Goal: Information Seeking & Learning: Learn about a topic

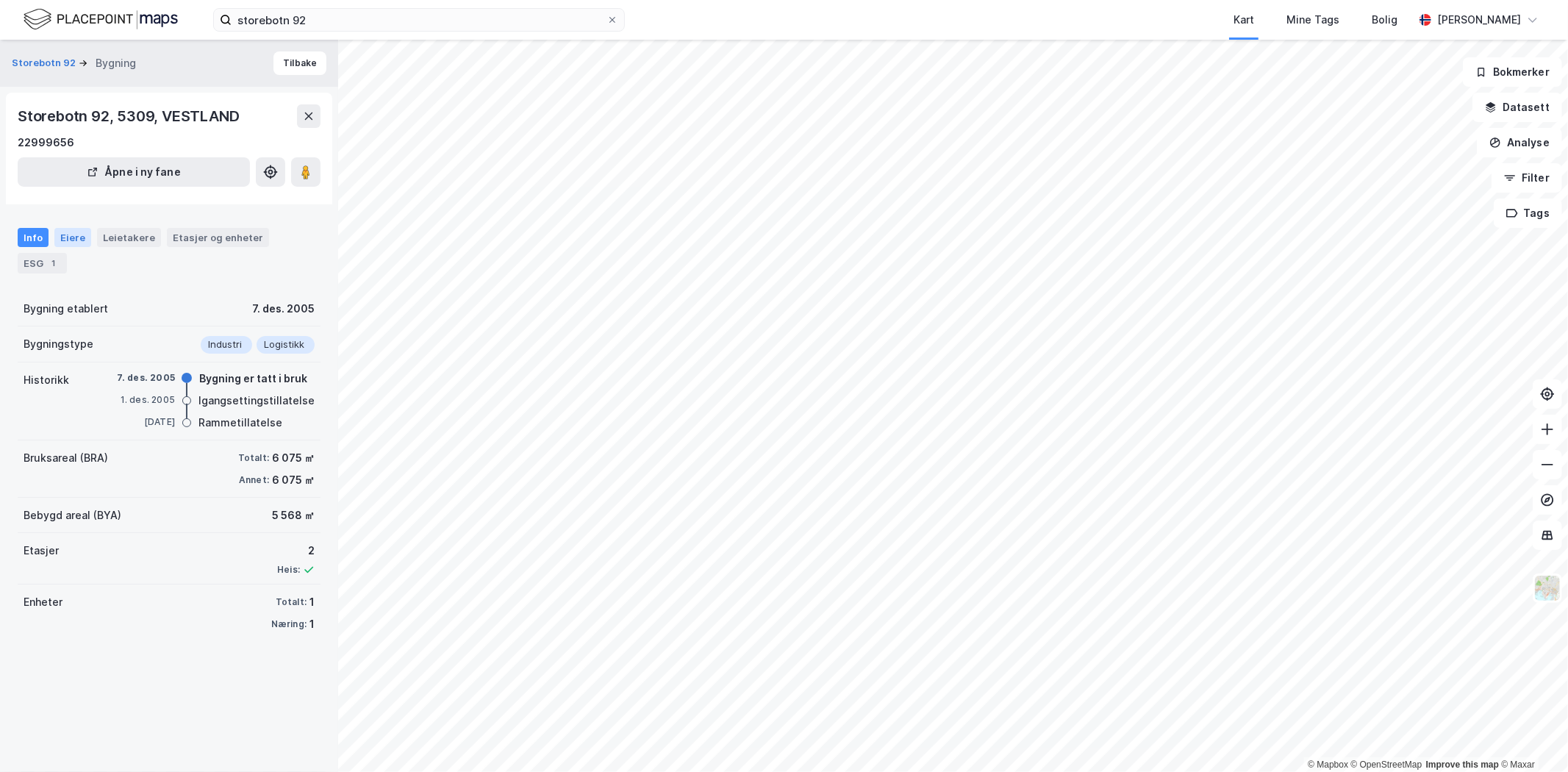
click at [65, 241] on div "Eiere" at bounding box center [72, 236] width 36 height 19
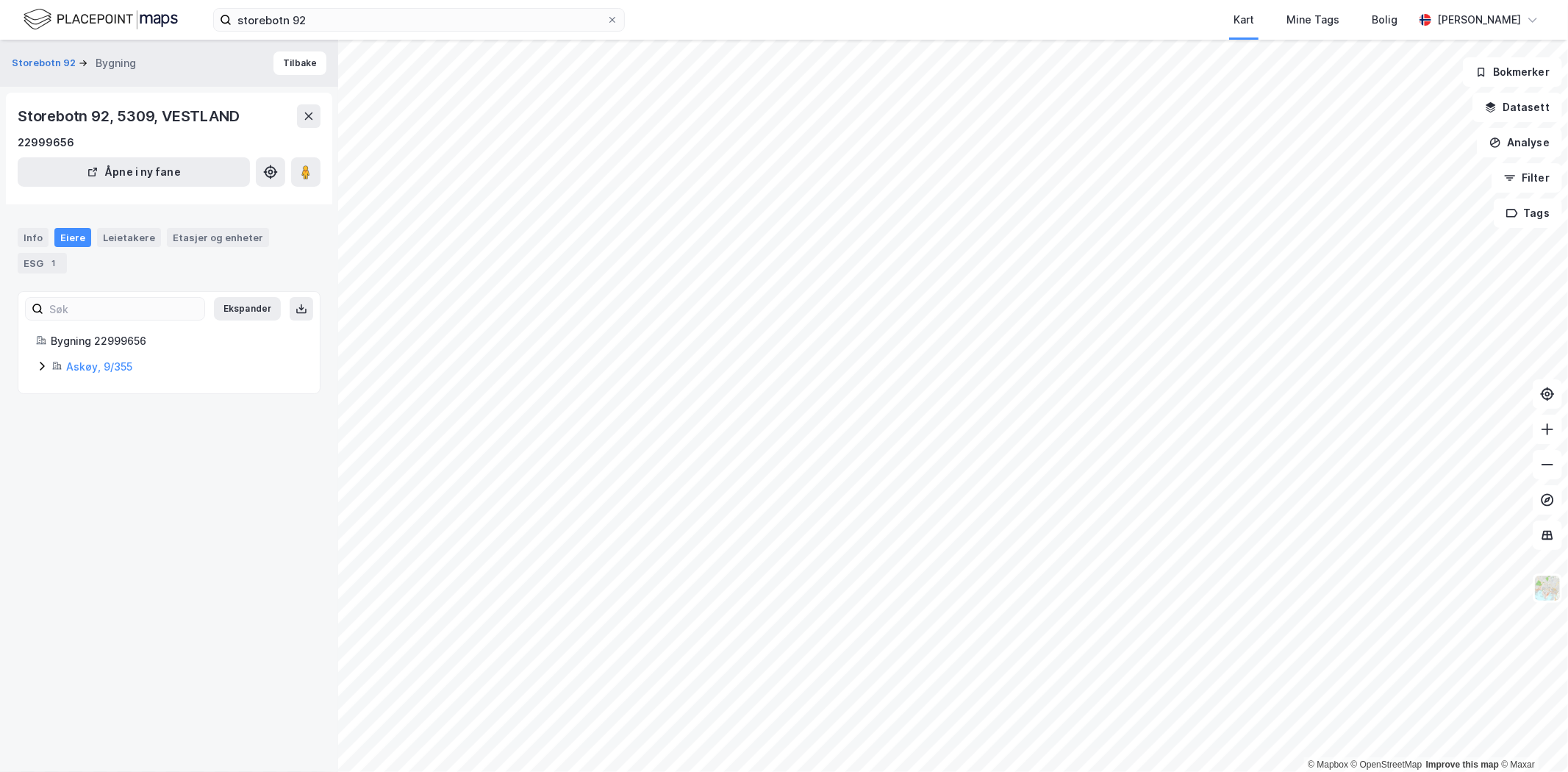
click at [41, 364] on icon at bounding box center [41, 366] width 4 height 9
click at [177, 416] on link "Storebotn 92 AS" at bounding box center [176, 416] width 84 height 13
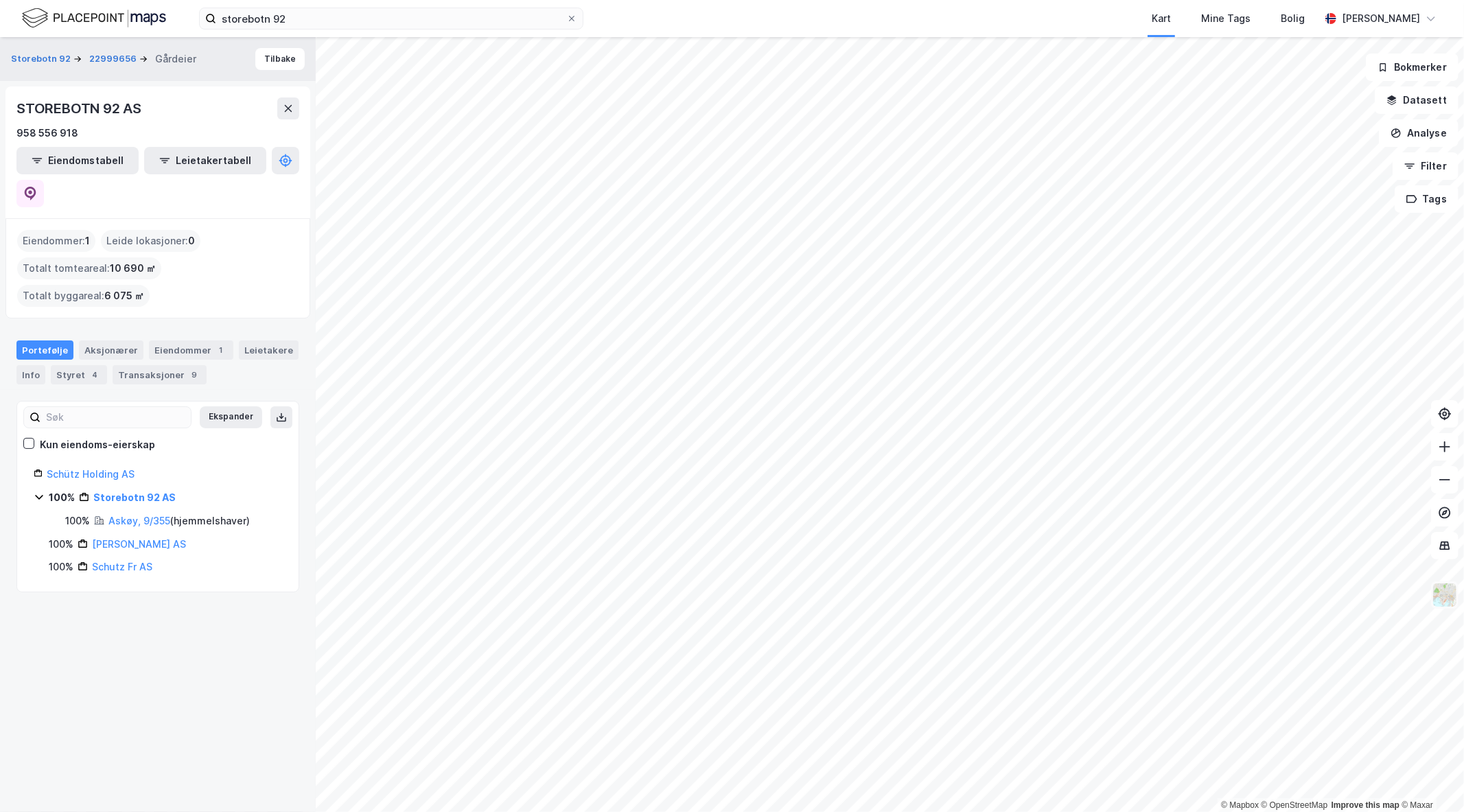
click at [1450, 602] on img at bounding box center [1445, 595] width 26 height 26
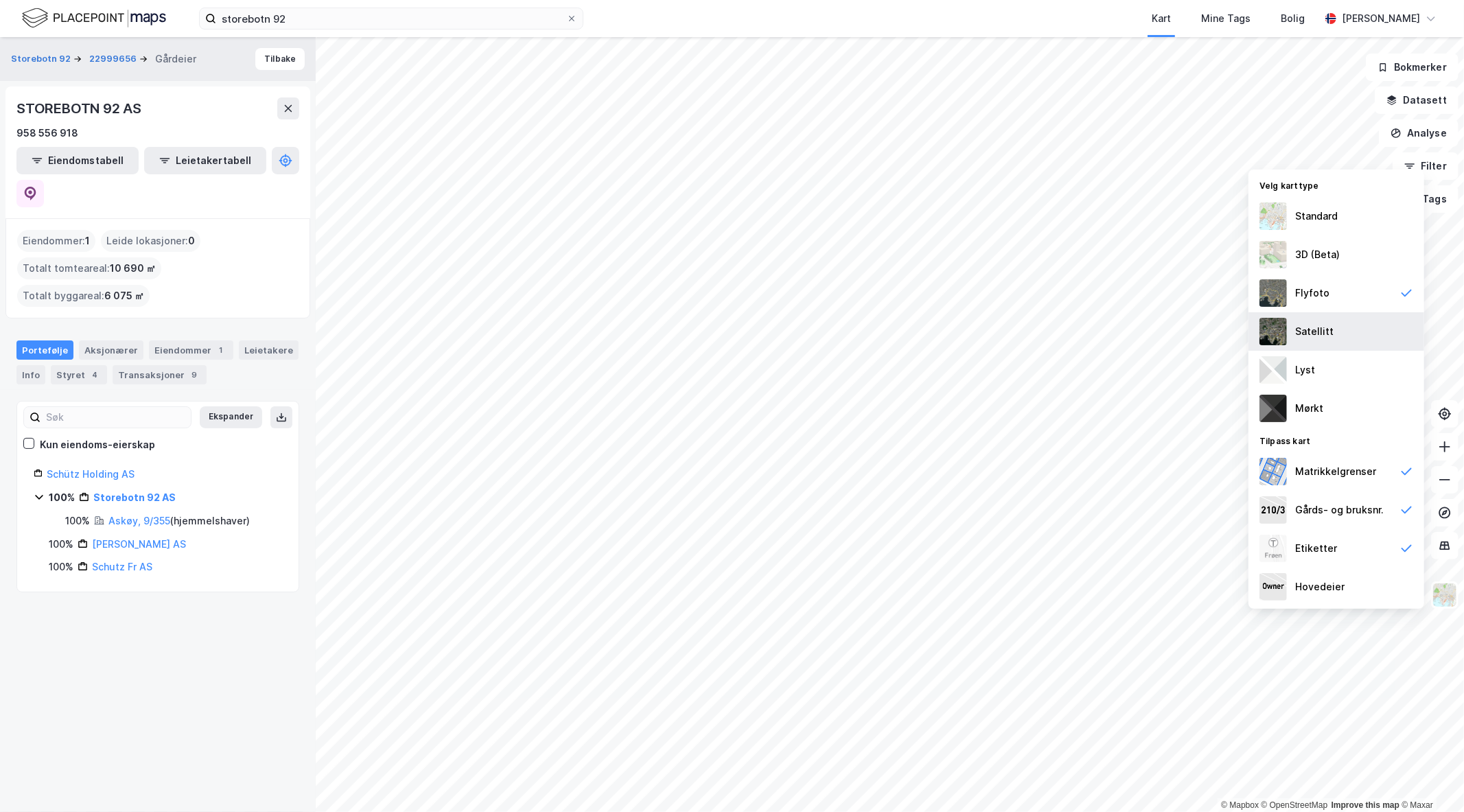
click at [1331, 326] on div "Satellitt" at bounding box center [1337, 331] width 176 height 38
click at [1287, 215] on div "Standard" at bounding box center [1337, 216] width 176 height 38
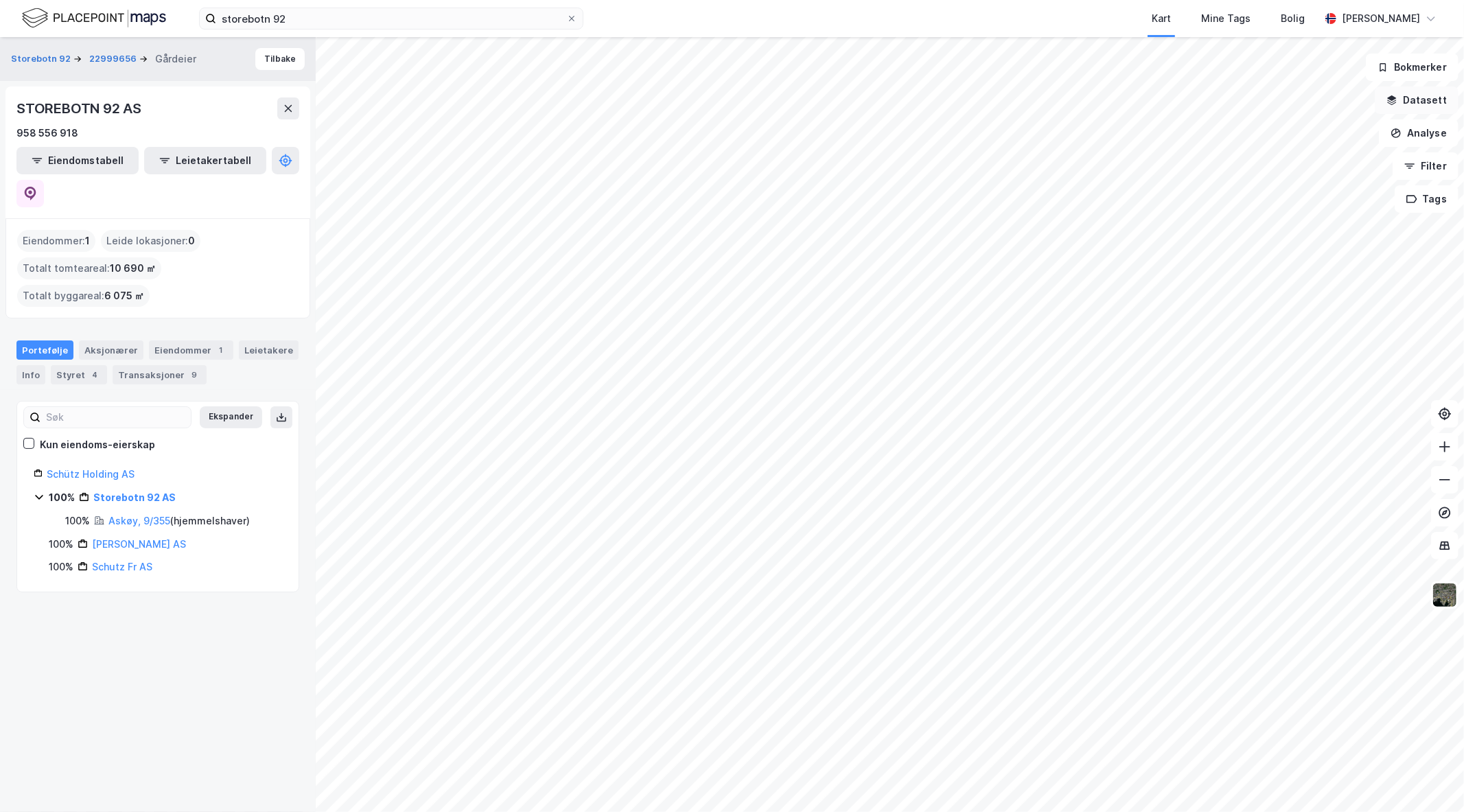
click at [1415, 107] on button "Datasett" at bounding box center [1416, 100] width 83 height 27
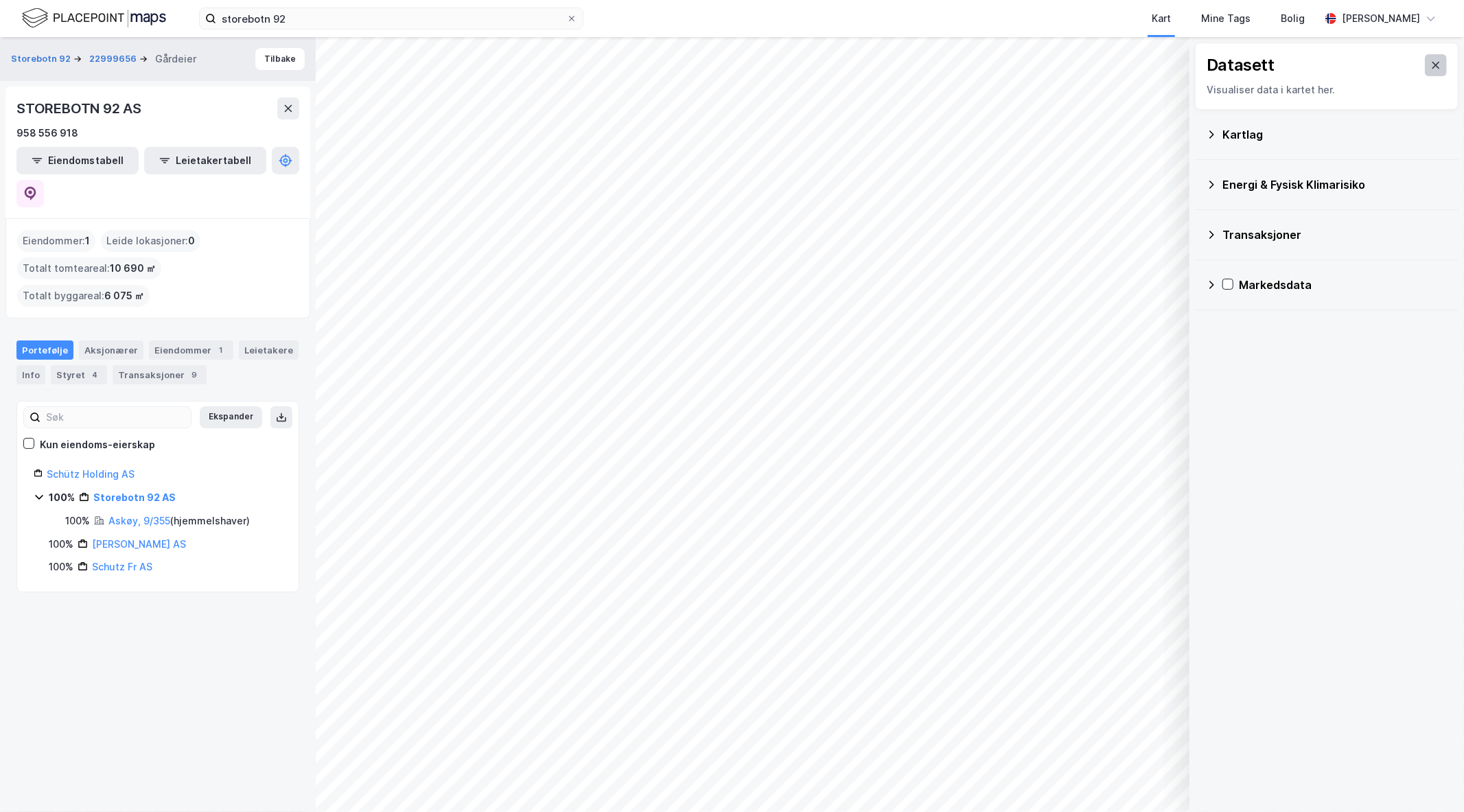
click at [1430, 66] on button at bounding box center [1436, 65] width 22 height 22
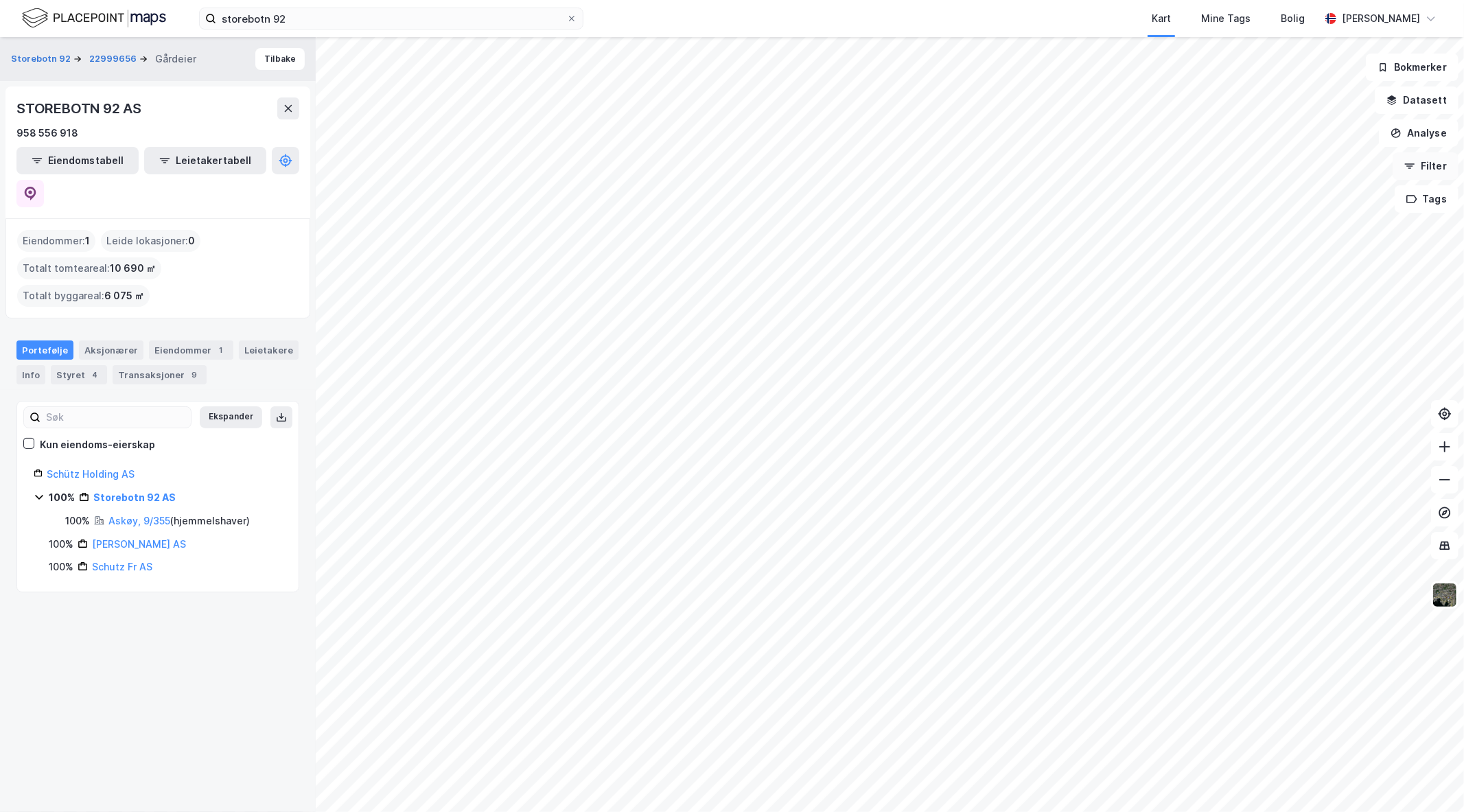
click at [1417, 165] on button "Filter" at bounding box center [1426, 166] width 66 height 27
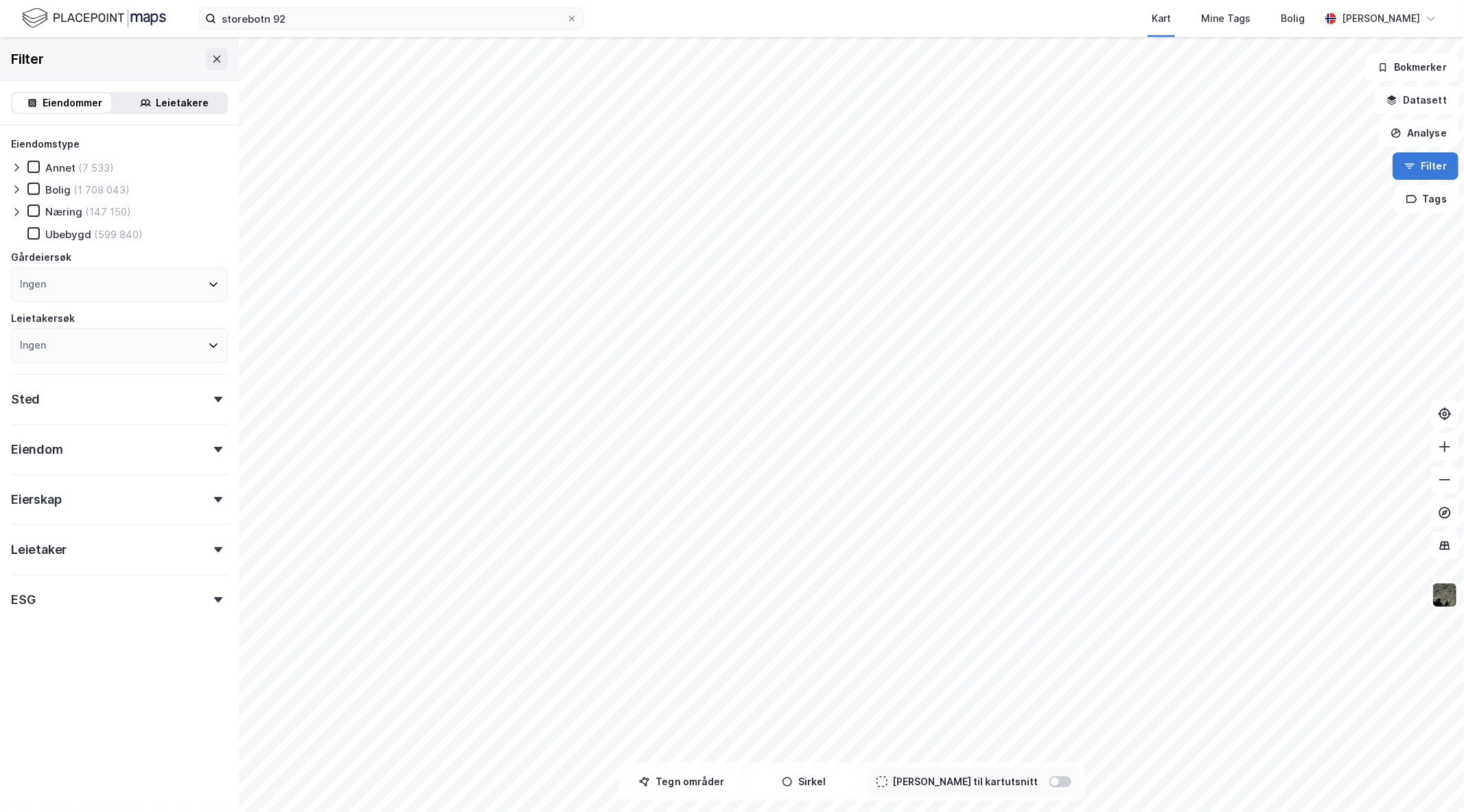
click at [1422, 157] on button "Filter" at bounding box center [1426, 166] width 66 height 27
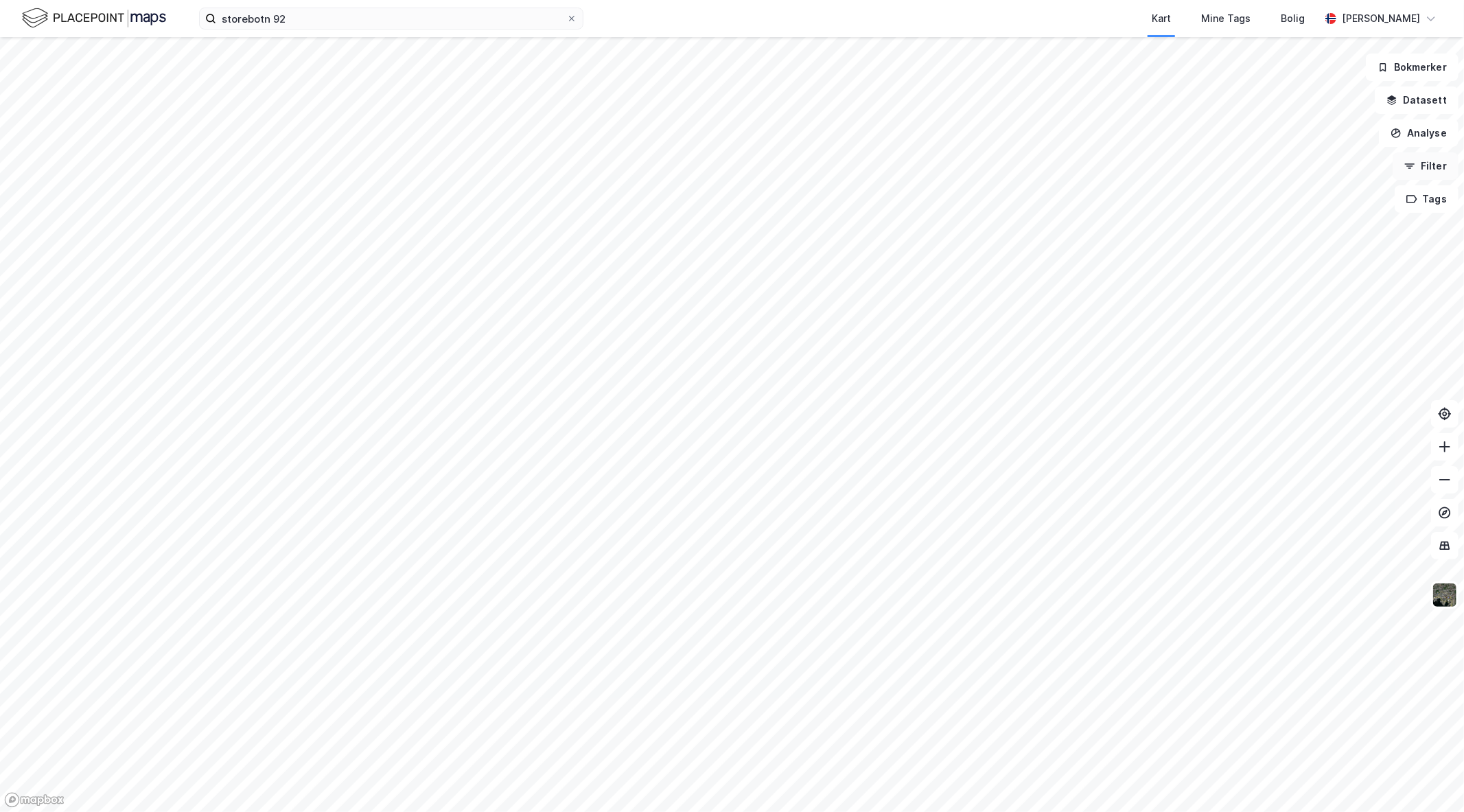
click at [1422, 157] on button "Filter" at bounding box center [1426, 166] width 66 height 27
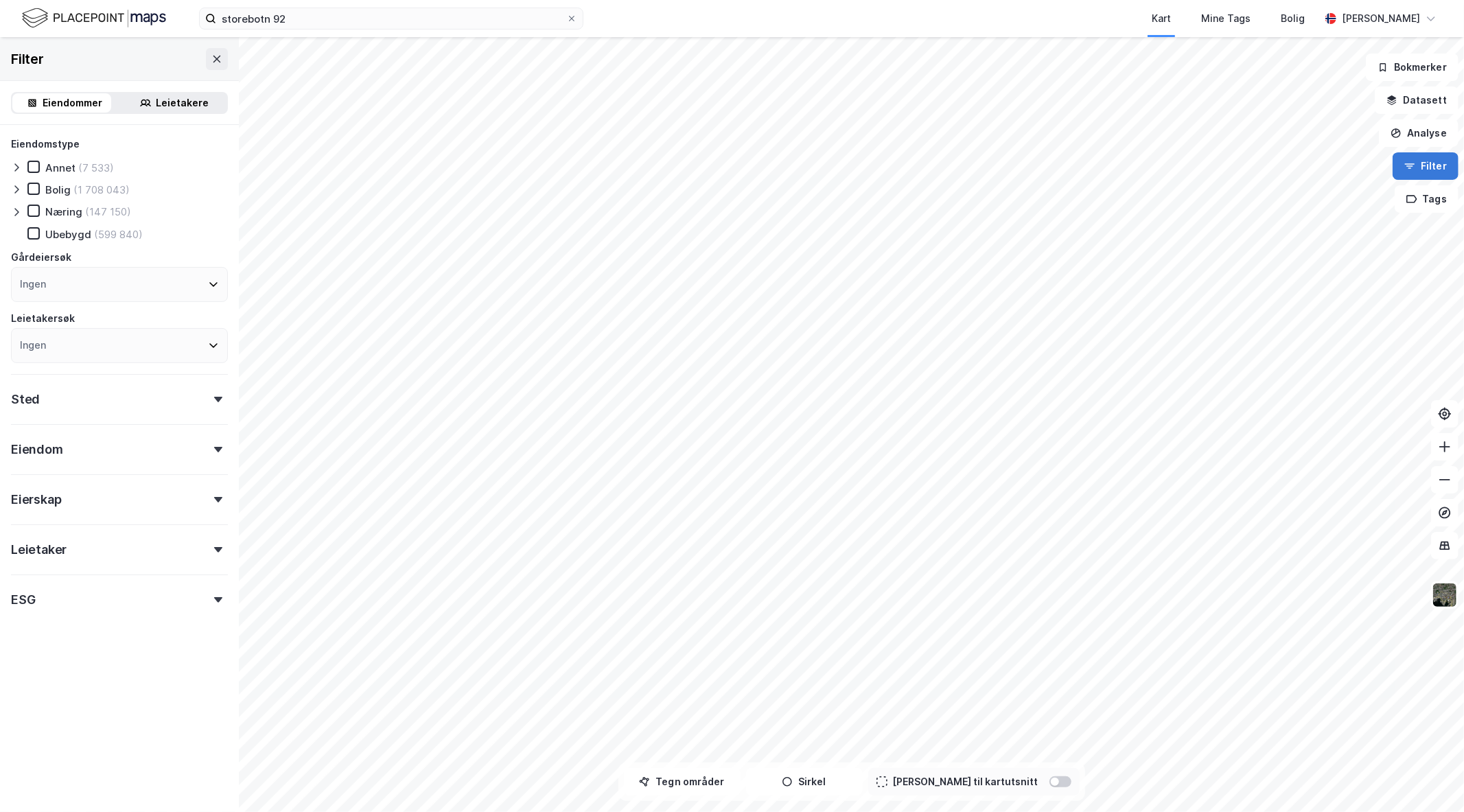
click at [1422, 165] on button "Filter" at bounding box center [1426, 166] width 66 height 27
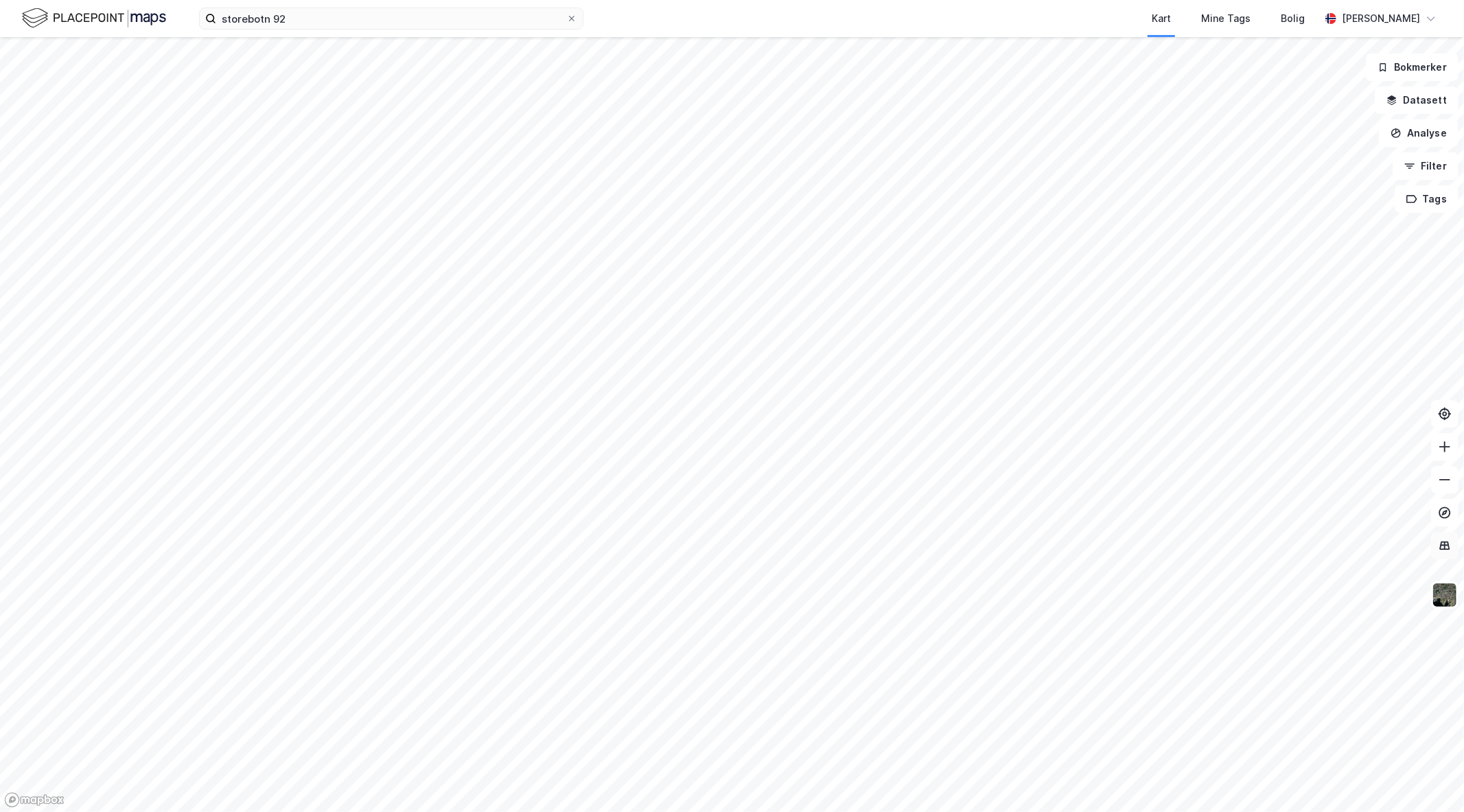
click at [1445, 544] on icon at bounding box center [1444, 546] width 1 height 7
click at [1448, 591] on img at bounding box center [1445, 595] width 26 height 26
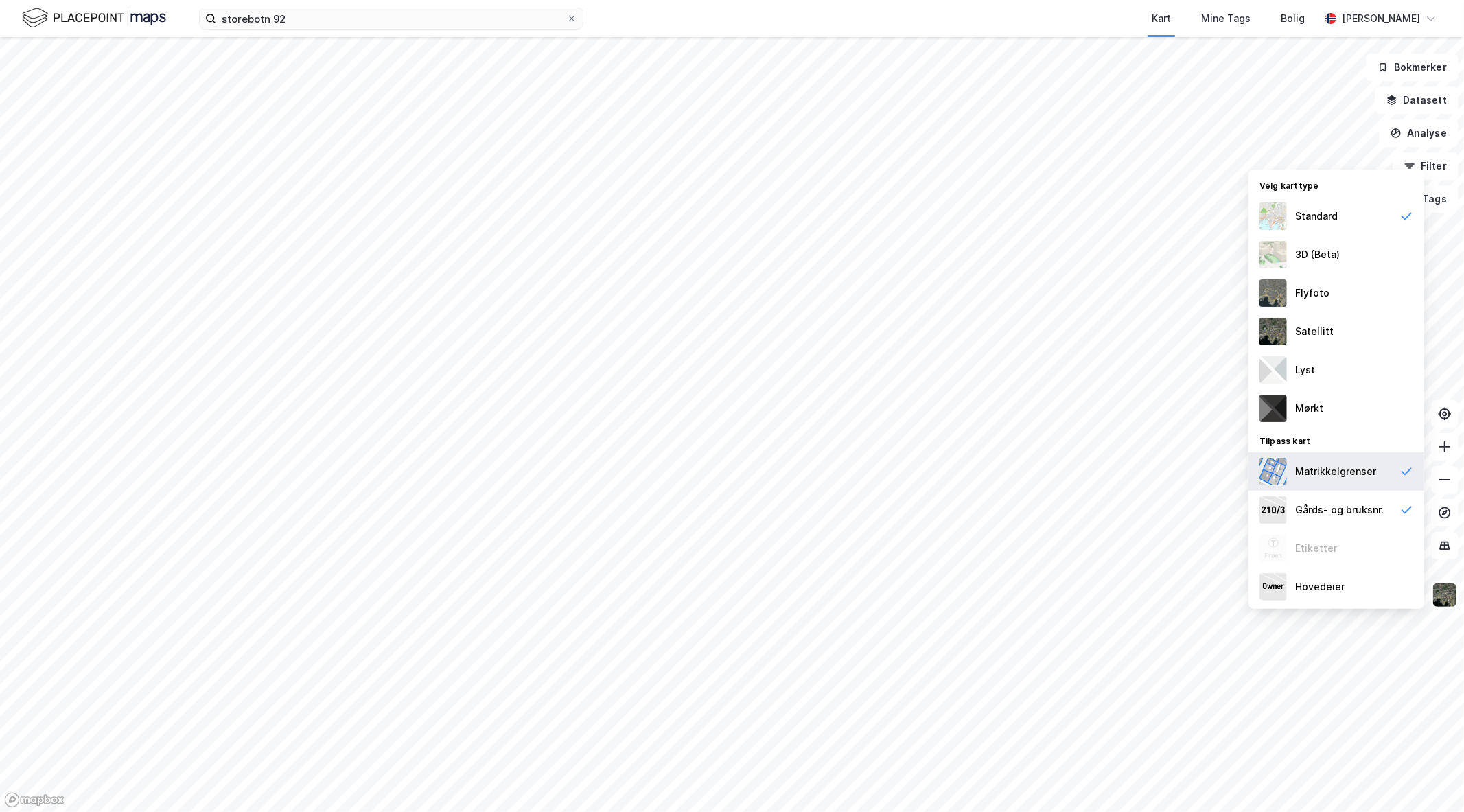
click at [1337, 479] on div "Matrikkelgrenser" at bounding box center [1336, 471] width 81 height 16
click at [1270, 469] on img at bounding box center [1274, 471] width 27 height 27
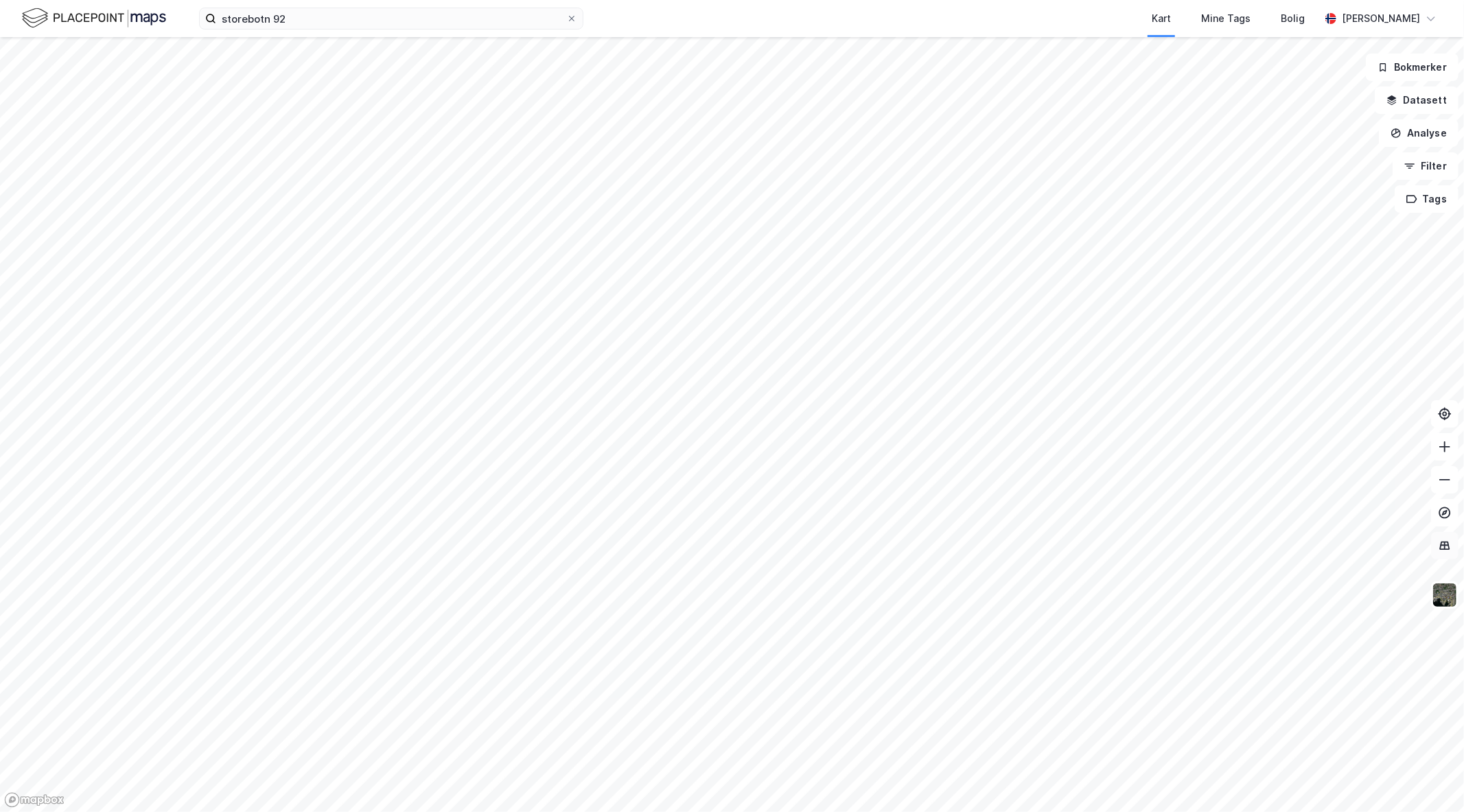
click at [1444, 545] on icon at bounding box center [1446, 545] width 9 height 1
click at [1449, 599] on img at bounding box center [1445, 595] width 26 height 26
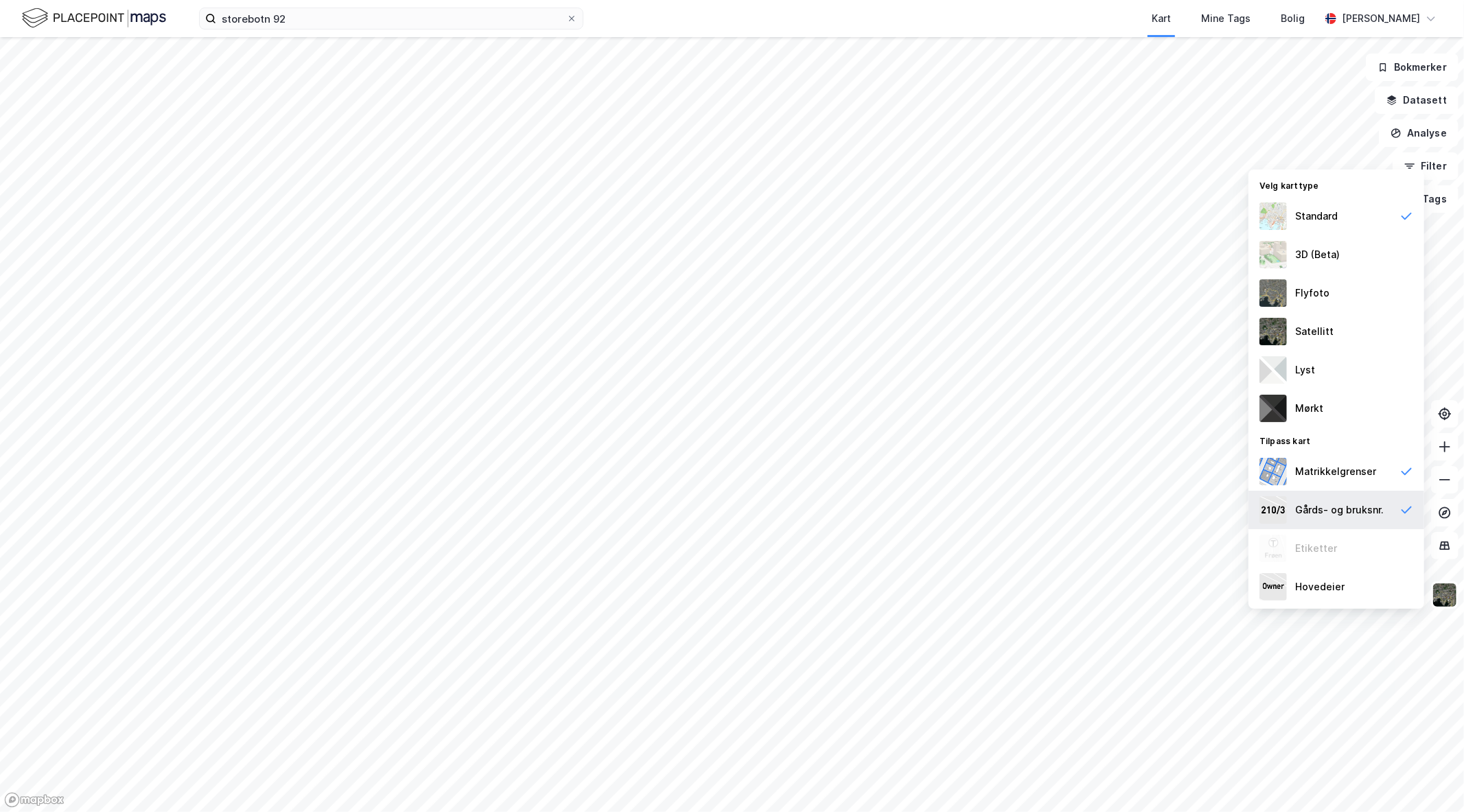
click at [1364, 517] on div "Gårds- og bruksnr." at bounding box center [1339, 510] width 89 height 16
click at [1384, 482] on div "Matrikkelgrenser" at bounding box center [1337, 471] width 176 height 38
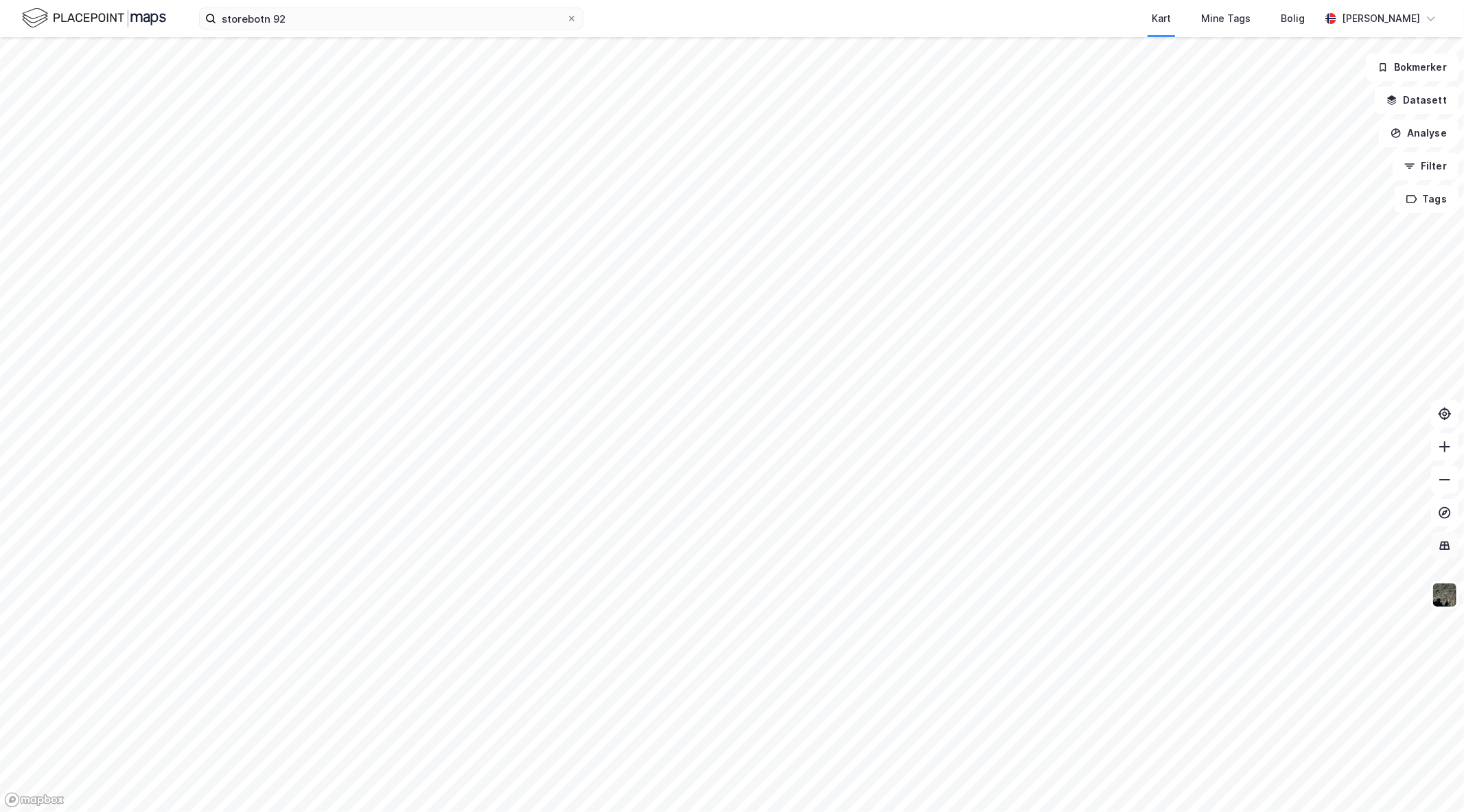
click at [1448, 556] on button at bounding box center [1445, 546] width 27 height 27
click at [1449, 600] on img at bounding box center [1445, 595] width 26 height 26
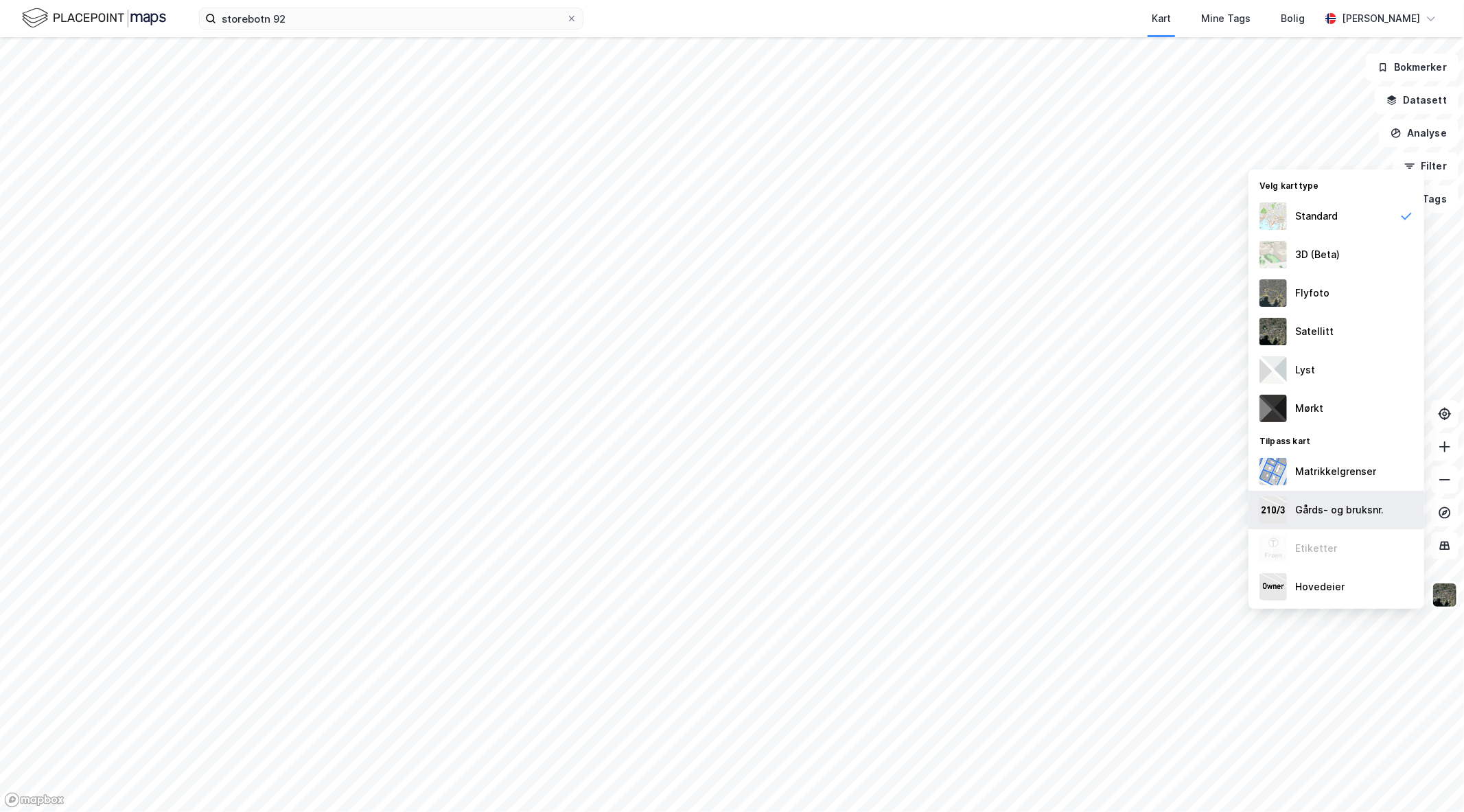
click at [1332, 514] on div "Gårds- og bruksnr." at bounding box center [1339, 510] width 89 height 16
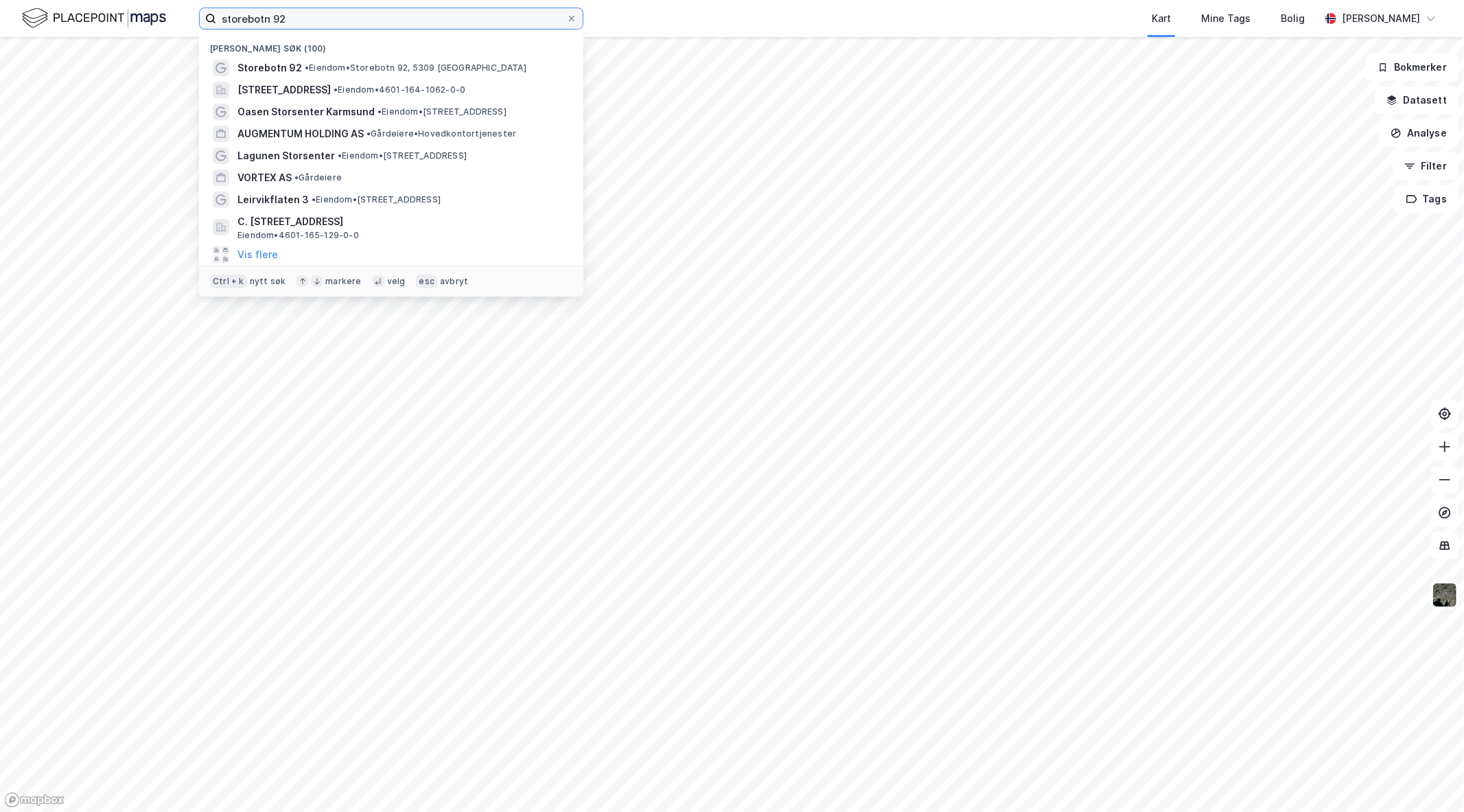
click at [388, 11] on input "storebotn 92" at bounding box center [391, 18] width 350 height 20
click at [374, 70] on span "• Eiendom • [STREET_ADDRESS]" at bounding box center [416, 68] width 222 height 11
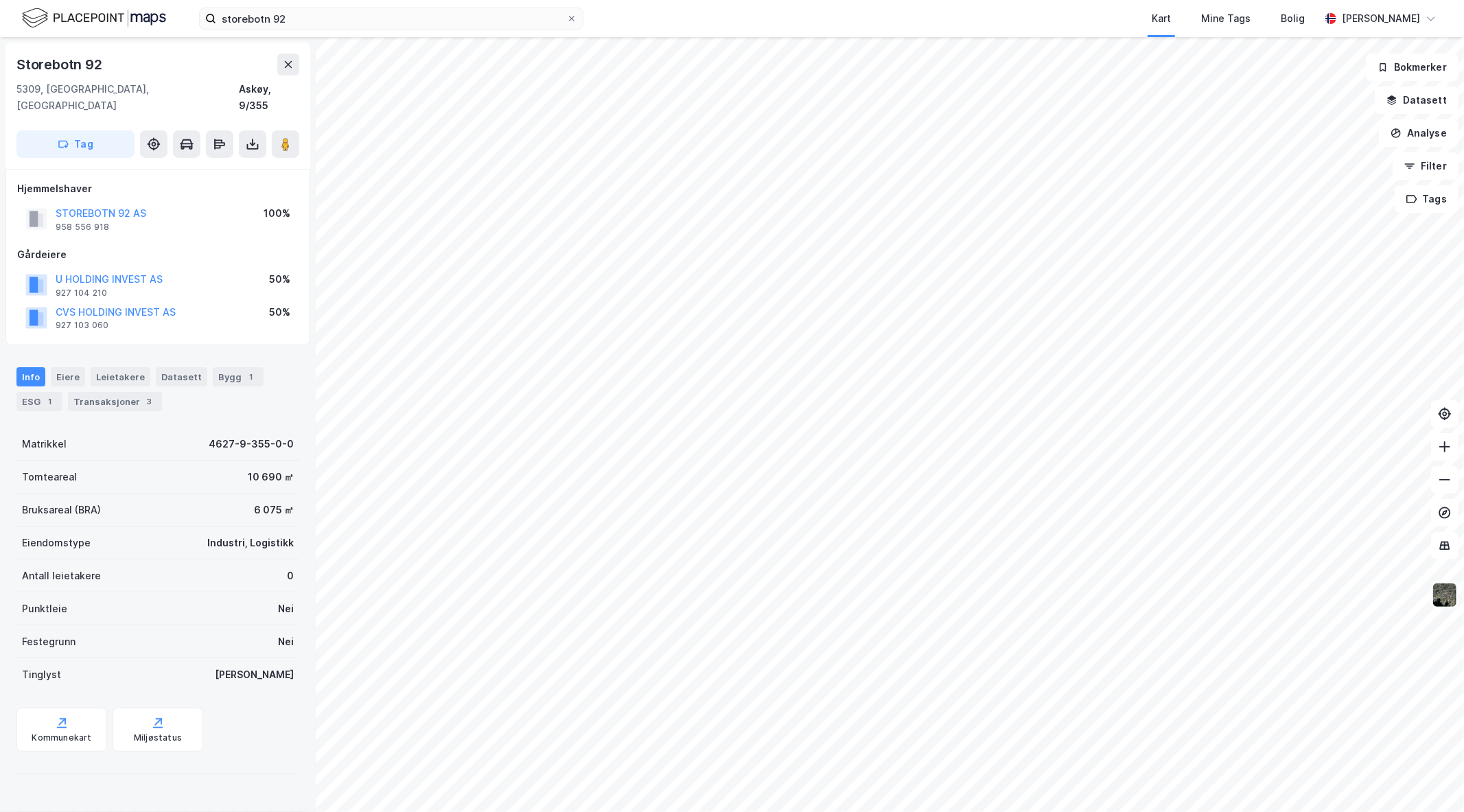
click at [1448, 591] on img at bounding box center [1445, 595] width 26 height 26
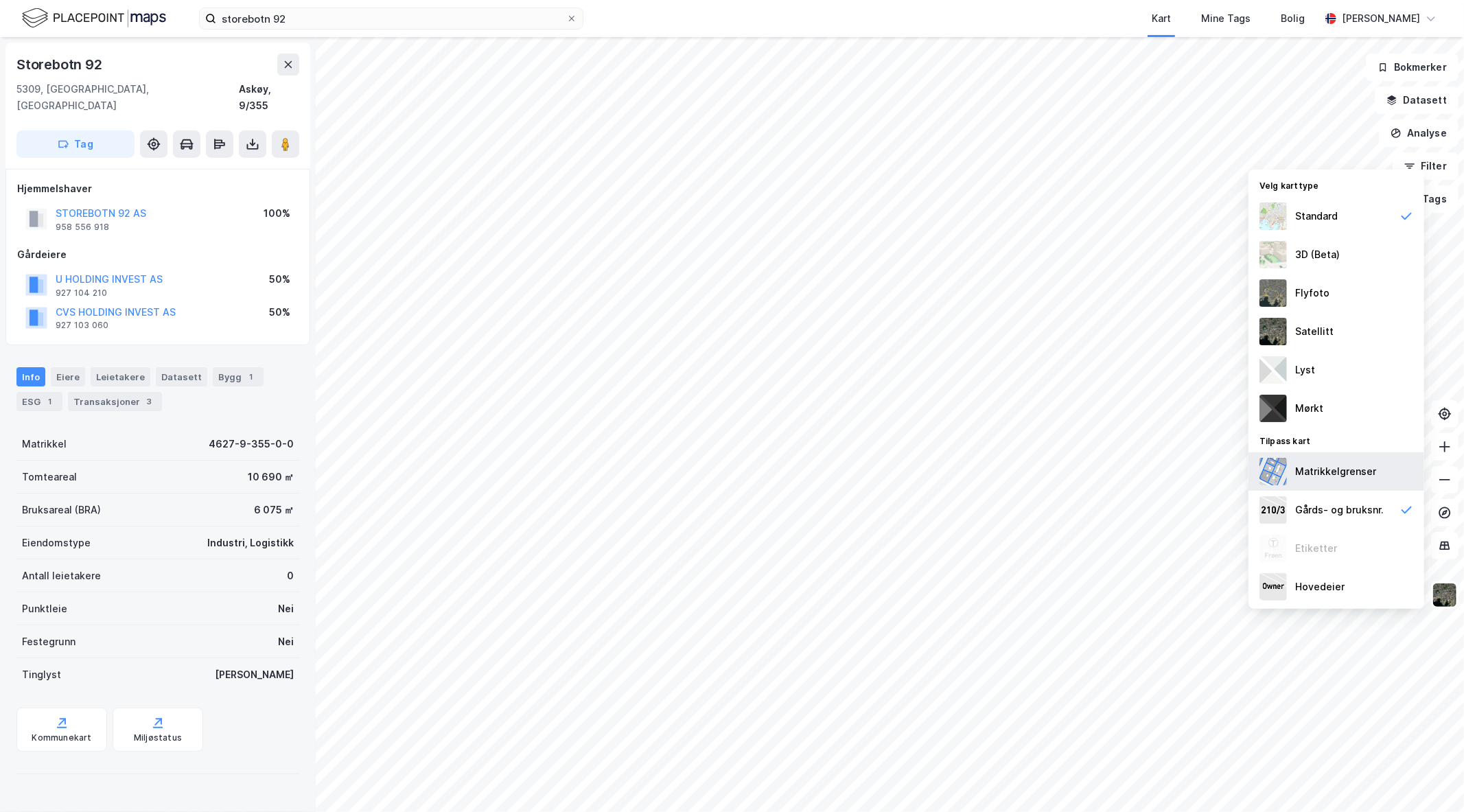
click at [1361, 473] on div "Matrikkelgrenser" at bounding box center [1336, 471] width 81 height 16
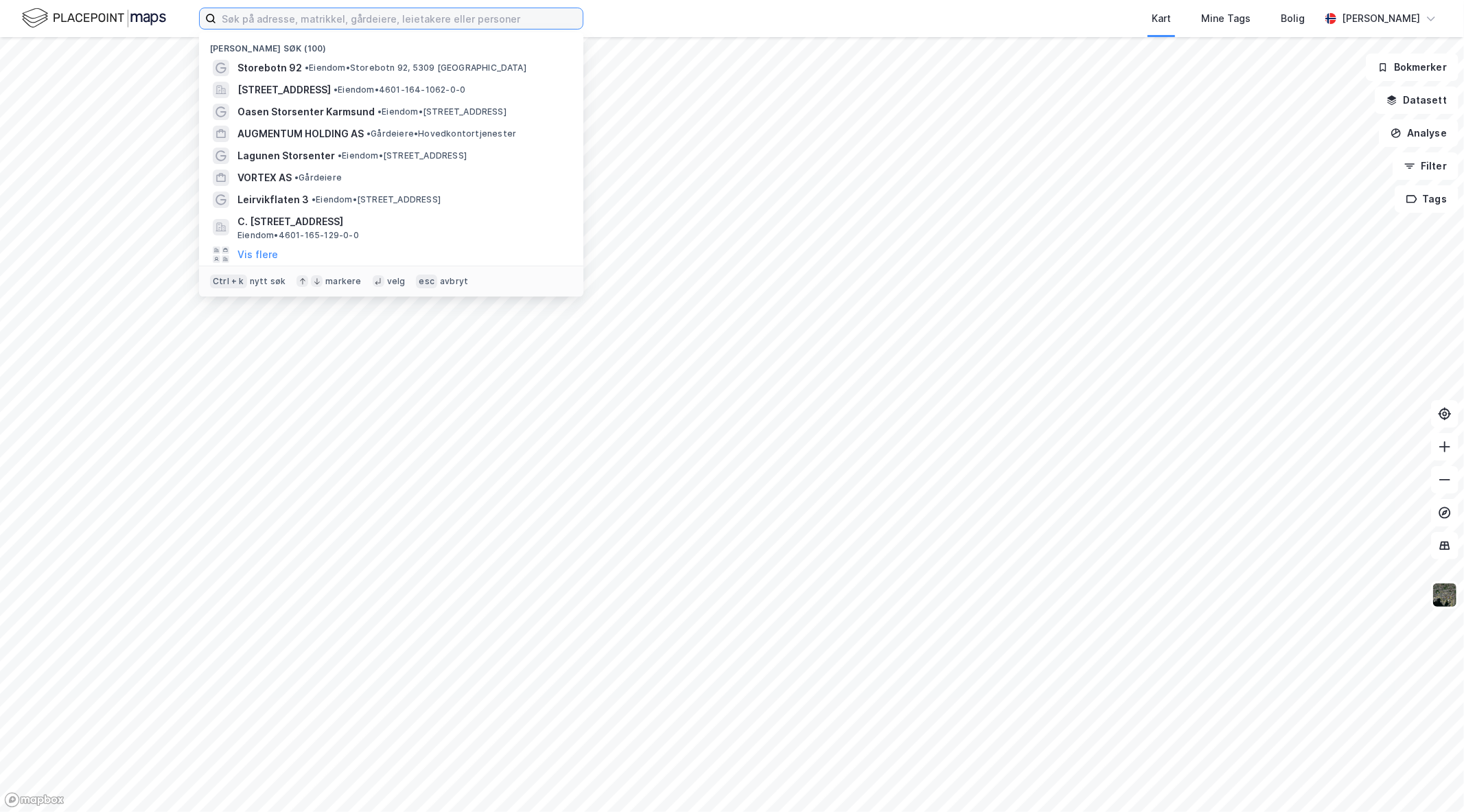
click at [440, 23] on input at bounding box center [399, 18] width 366 height 20
click at [307, 67] on span "•" at bounding box center [307, 67] width 4 height 10
